Goal: Task Accomplishment & Management: Use online tool/utility

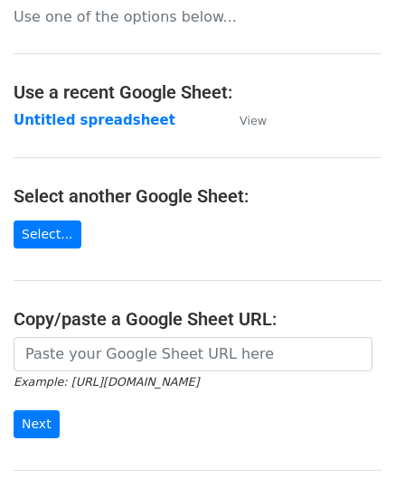
scroll to position [181, 0]
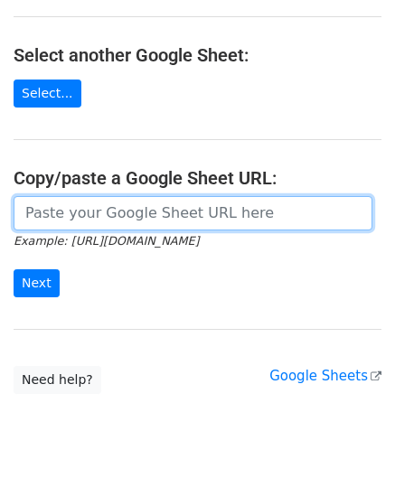
drag, startPoint x: 114, startPoint y: 203, endPoint x: 111, endPoint y: 167, distance: 36.2
click at [114, 203] on input "url" at bounding box center [193, 213] width 358 height 34
paste input "[URL][DOMAIN_NAME]"
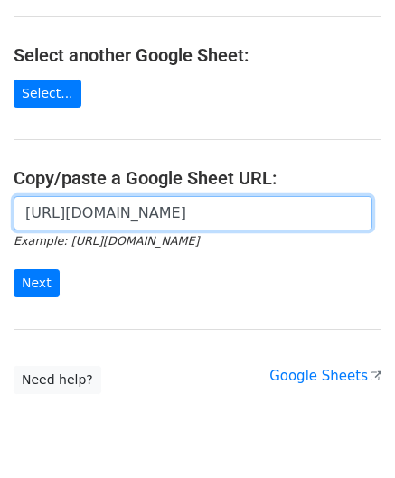
scroll to position [0, 378]
type input "[URL][DOMAIN_NAME]"
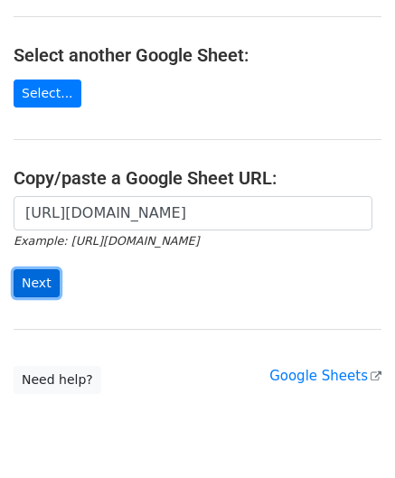
scroll to position [0, 0]
click at [36, 283] on input "Next" at bounding box center [37, 283] width 46 height 28
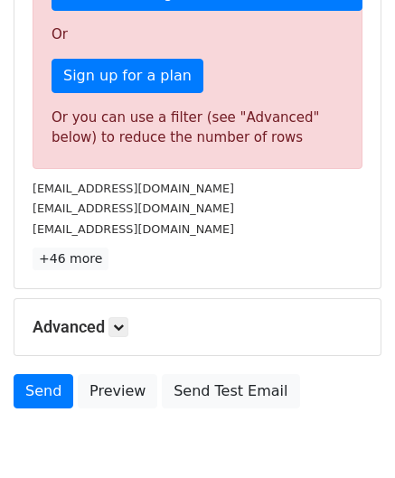
scroll to position [609, 0]
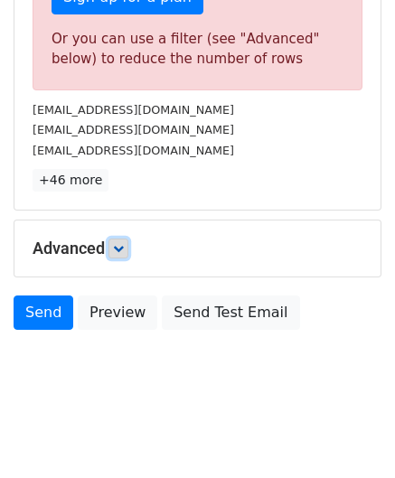
click at [122, 243] on icon at bounding box center [118, 248] width 11 height 11
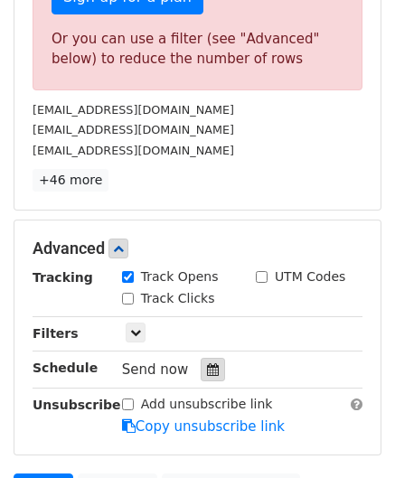
click at [207, 366] on icon at bounding box center [213, 369] width 12 height 13
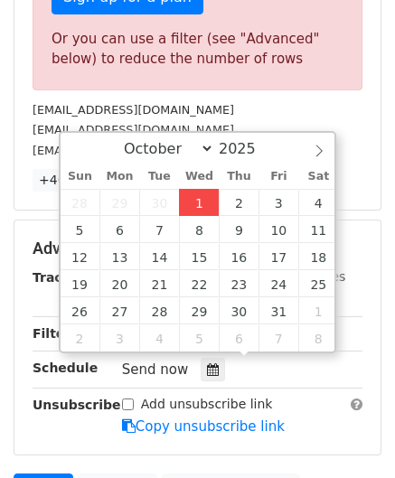
type input "2025-10-01 12:00"
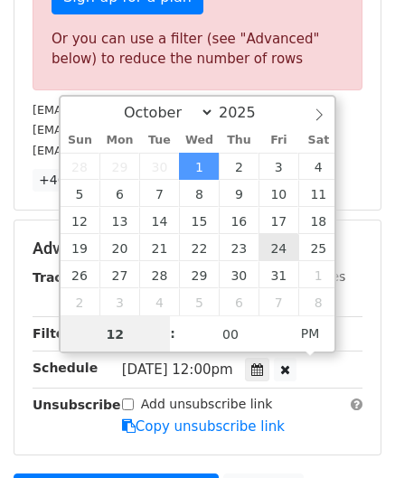
paste input "6"
type input "6"
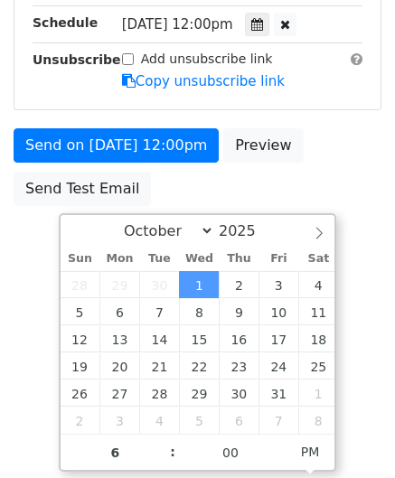
type input "2025-10-01 18:00"
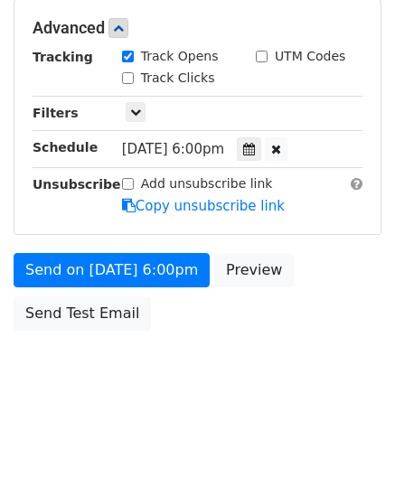
scroll to position [828, 0]
